Goal: Task Accomplishment & Management: Manage account settings

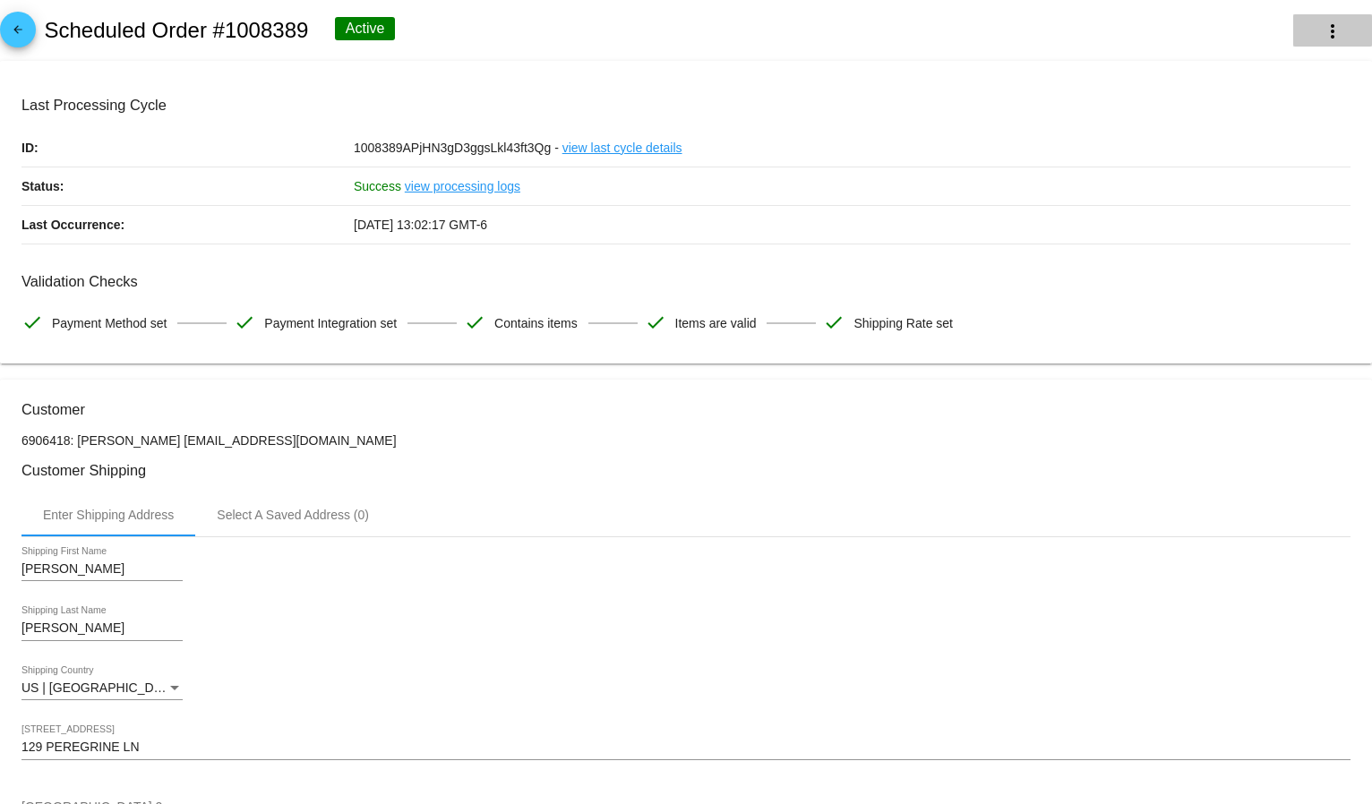
click at [1298, 28] on button "more_vert" at bounding box center [1333, 30] width 79 height 32
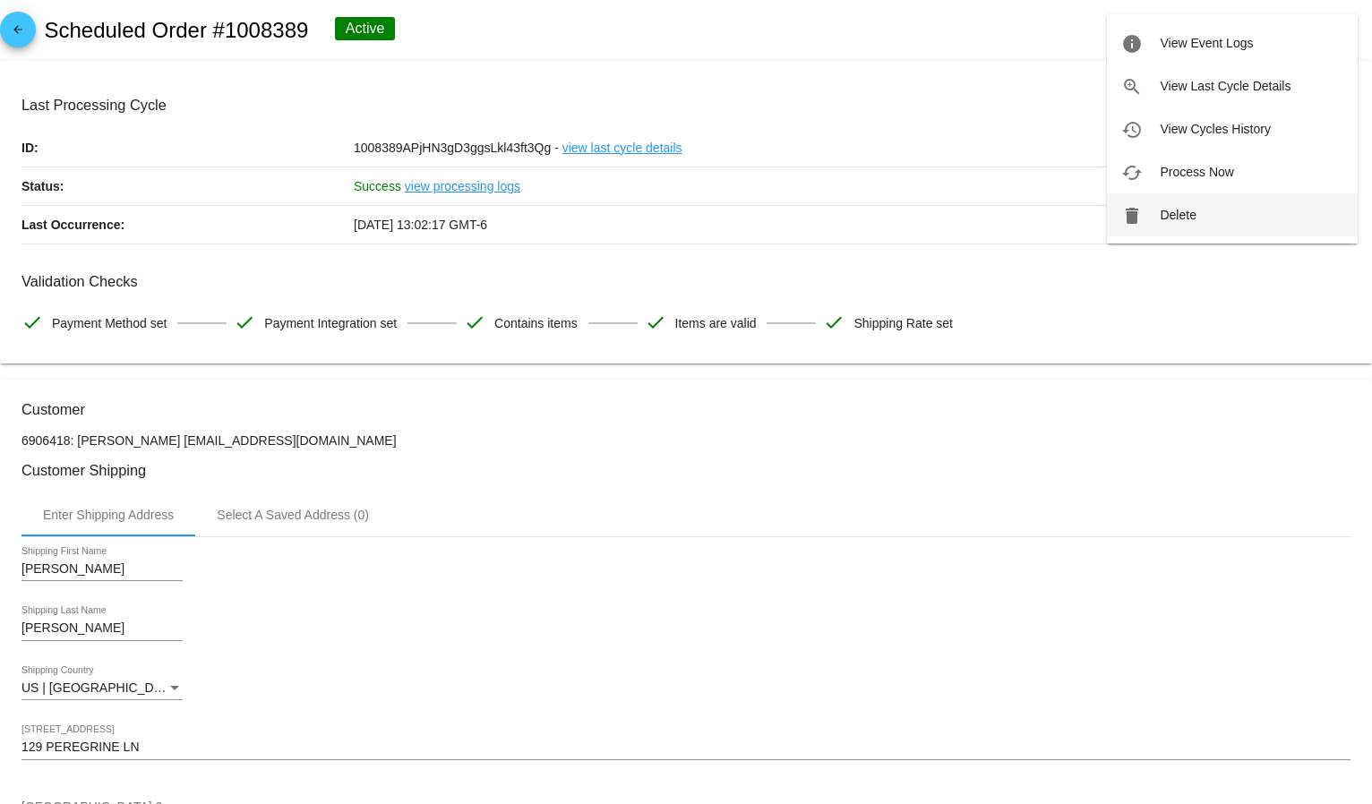
click at [1185, 224] on button "delete Delete" at bounding box center [1232, 215] width 251 height 43
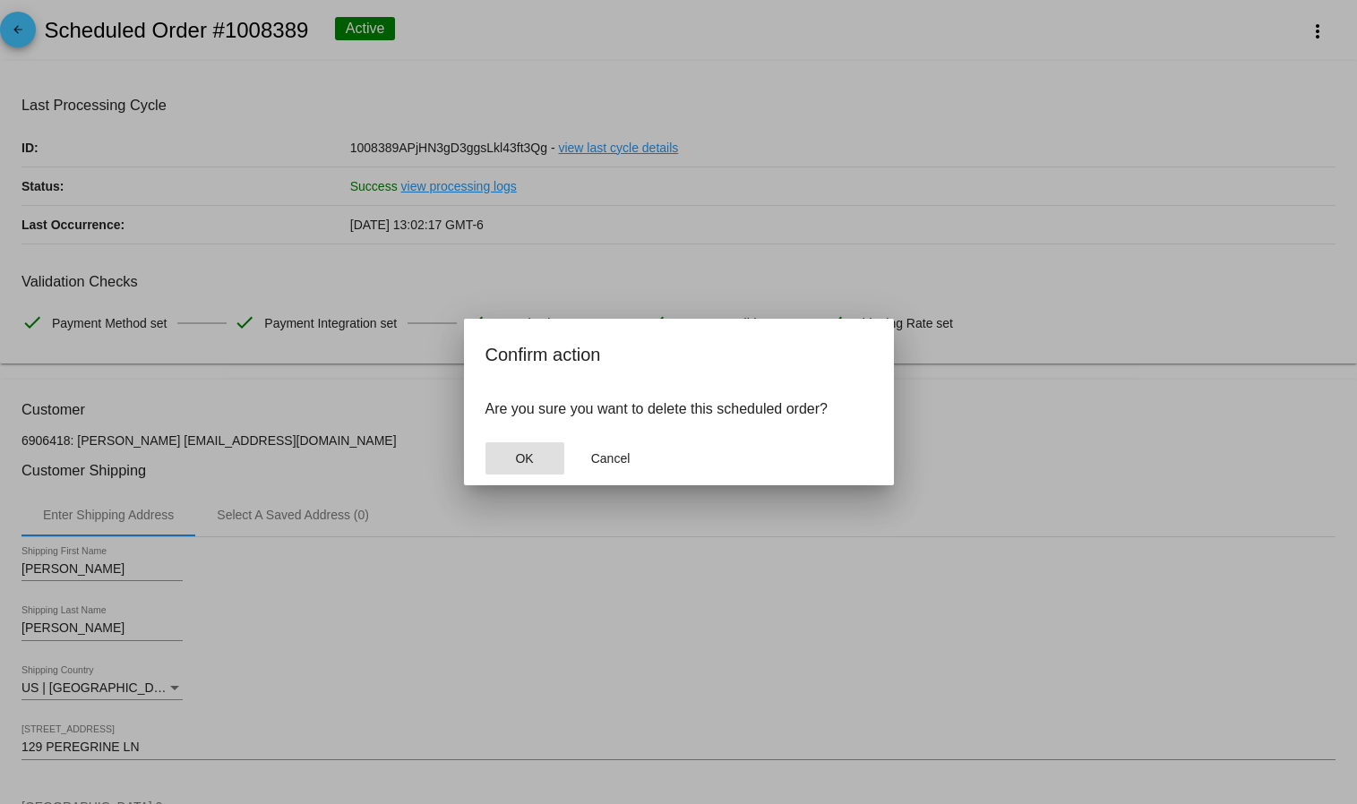
click at [514, 478] on mat-dialog-actions "OK Cancel" at bounding box center [679, 459] width 387 height 54
click at [512, 462] on button "OK" at bounding box center [525, 459] width 79 height 32
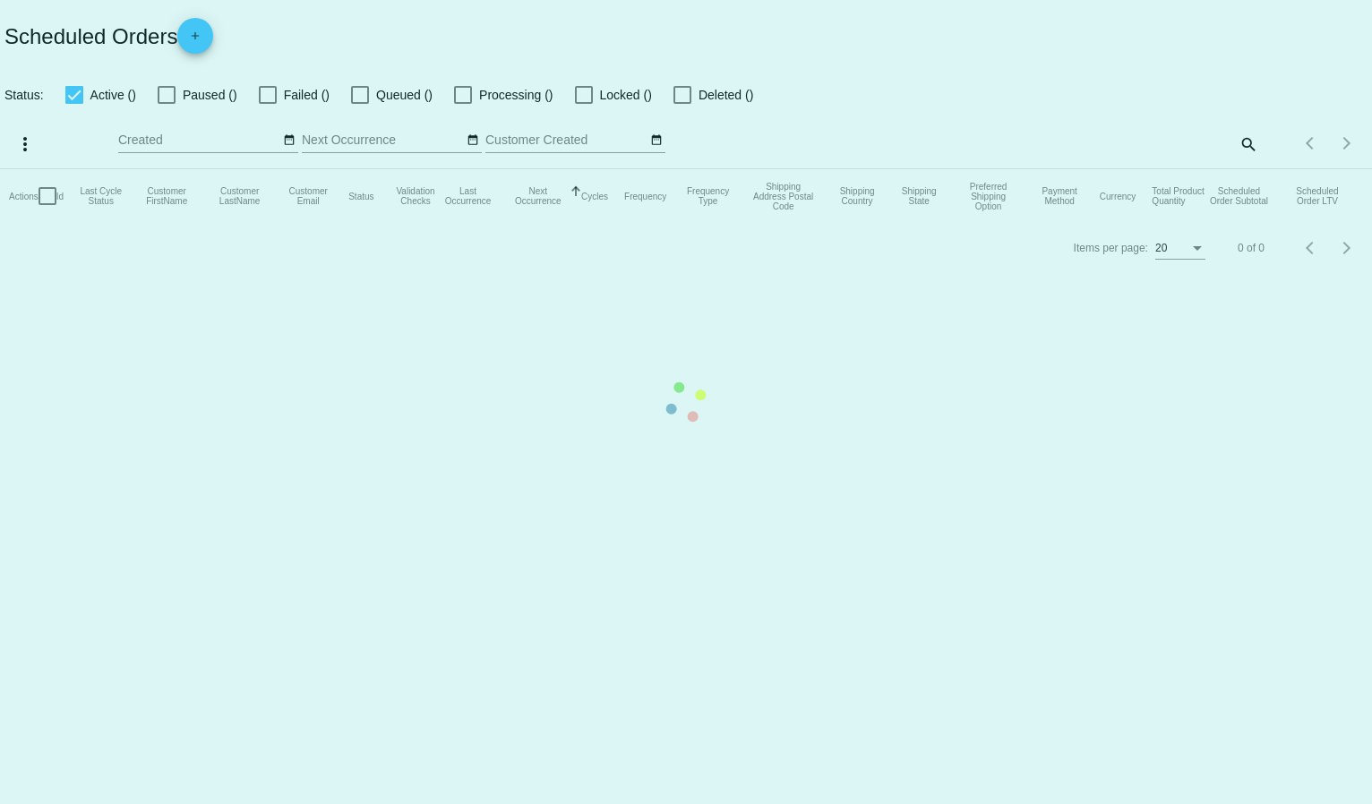
checkbox input "true"
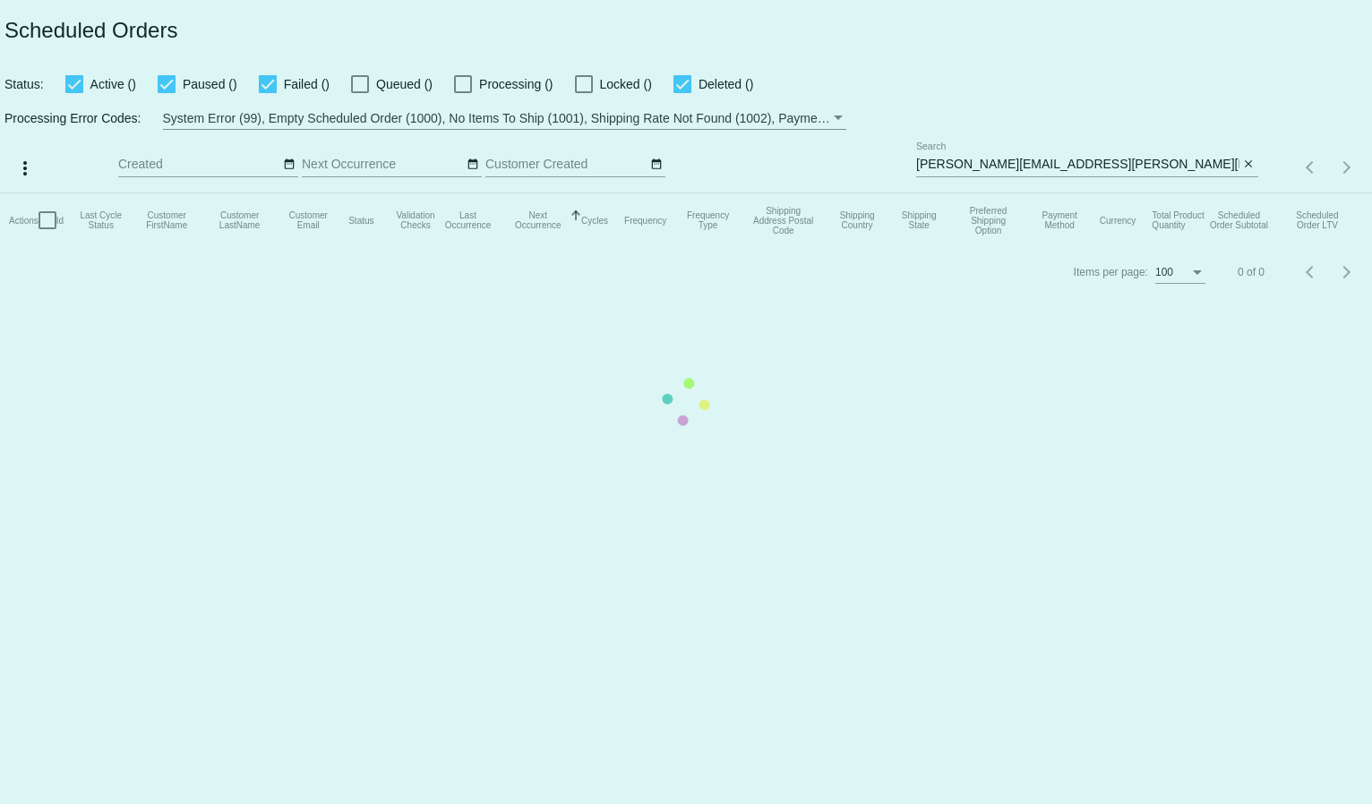
click at [943, 194] on mat-table "Actions Id Last Cycle Status Customer FirstName Customer LastName Customer Emai…" at bounding box center [686, 221] width 1372 height 54
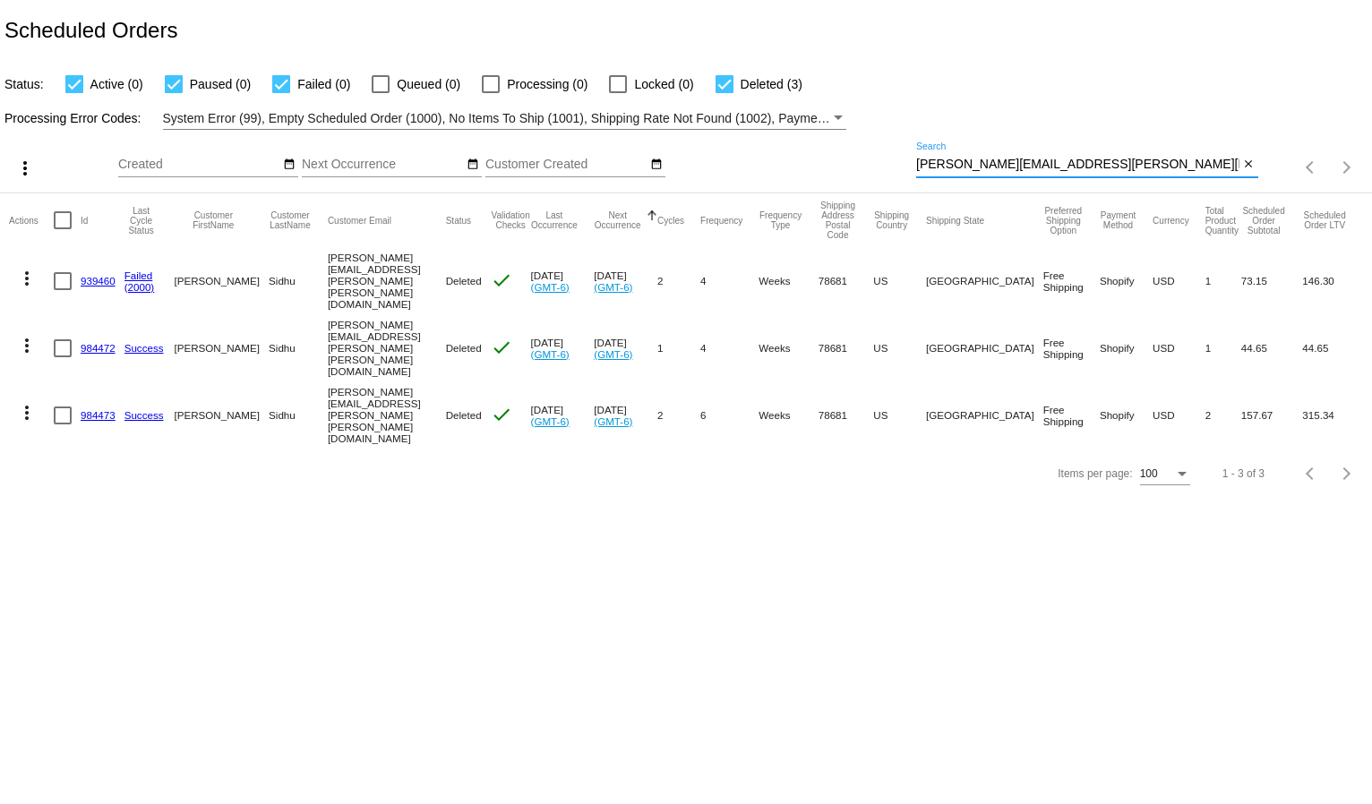
click at [950, 159] on input "[PERSON_NAME][EMAIL_ADDRESS][PERSON_NAME][PERSON_NAME][DOMAIN_NAME]" at bounding box center [1077, 165] width 323 height 14
paste input "[EMAIL_ADDRESS][DOMAIN_NAME]"
type input "[EMAIL_ADDRESS][DOMAIN_NAME]"
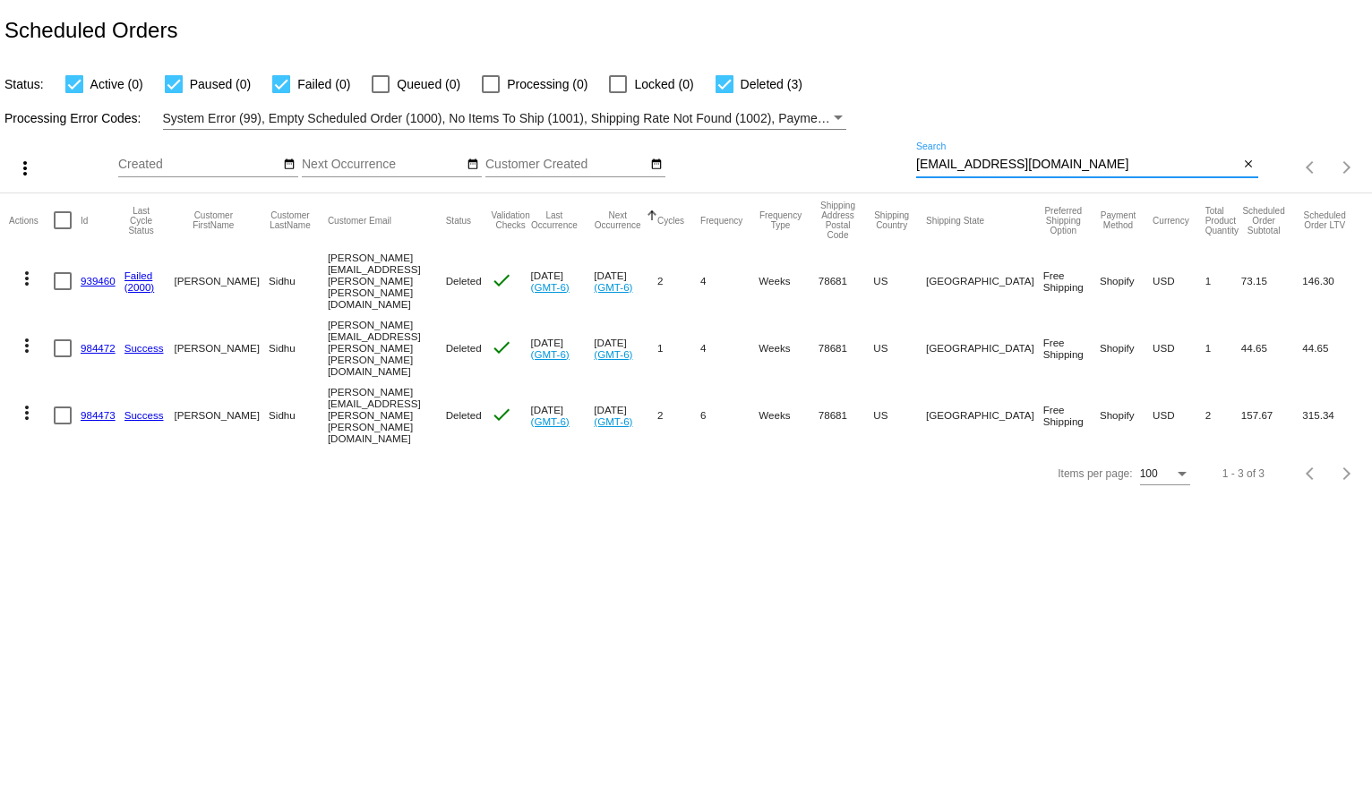
click at [990, 121] on div "Processing Error Codes: System Error (99), Empty Scheduled Order (1000), No Ite…" at bounding box center [686, 112] width 1372 height 35
